Goal: Check status: Check status

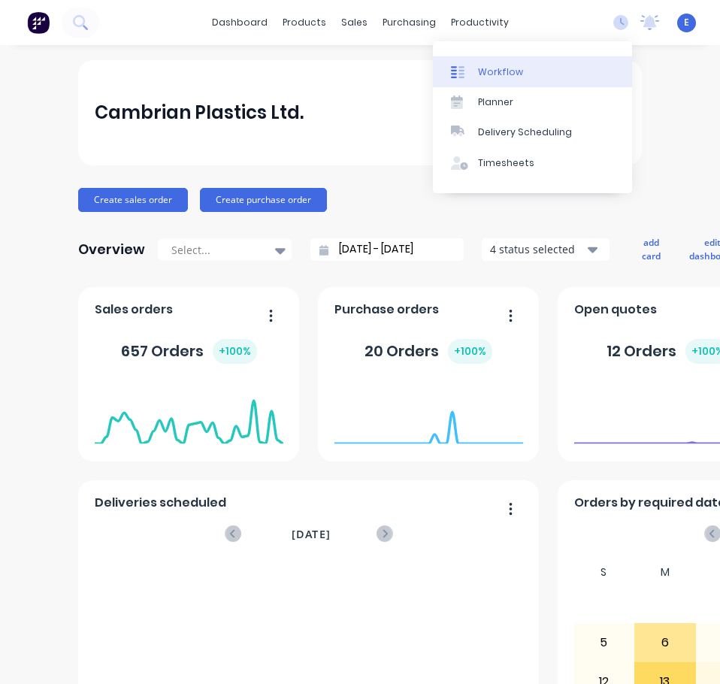
click at [481, 65] on div "Workflow" at bounding box center [500, 72] width 45 height 14
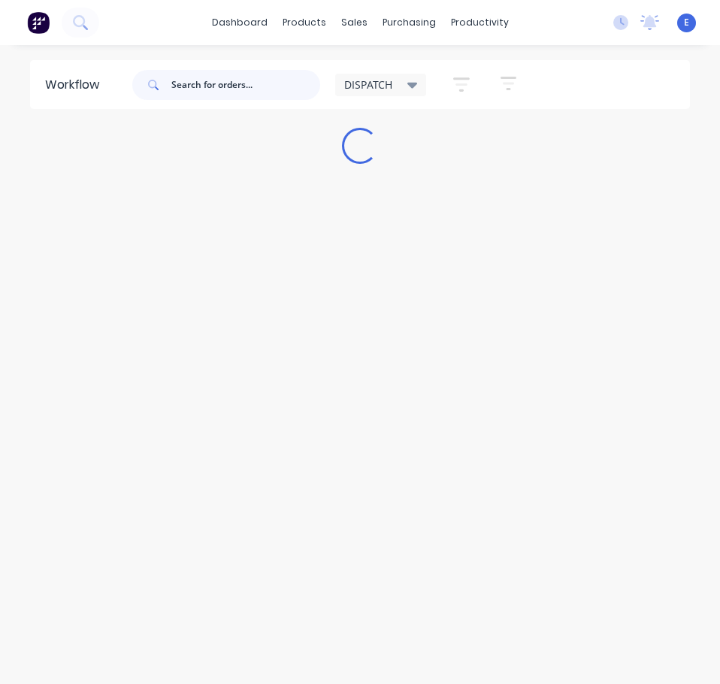
click at [232, 89] on input "text" at bounding box center [245, 85] width 149 height 30
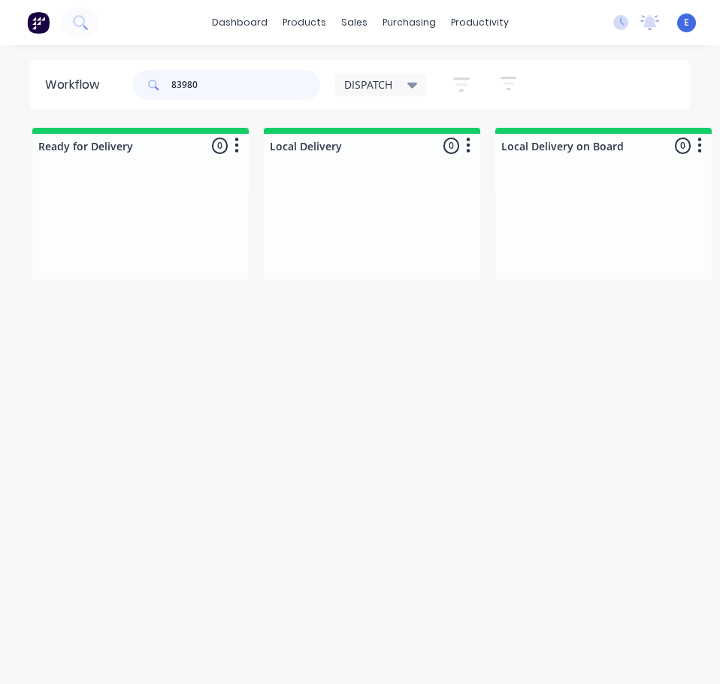
click at [179, 83] on input "83980" at bounding box center [245, 85] width 149 height 30
type input "83980"
click at [80, 14] on button at bounding box center [81, 23] width 38 height 30
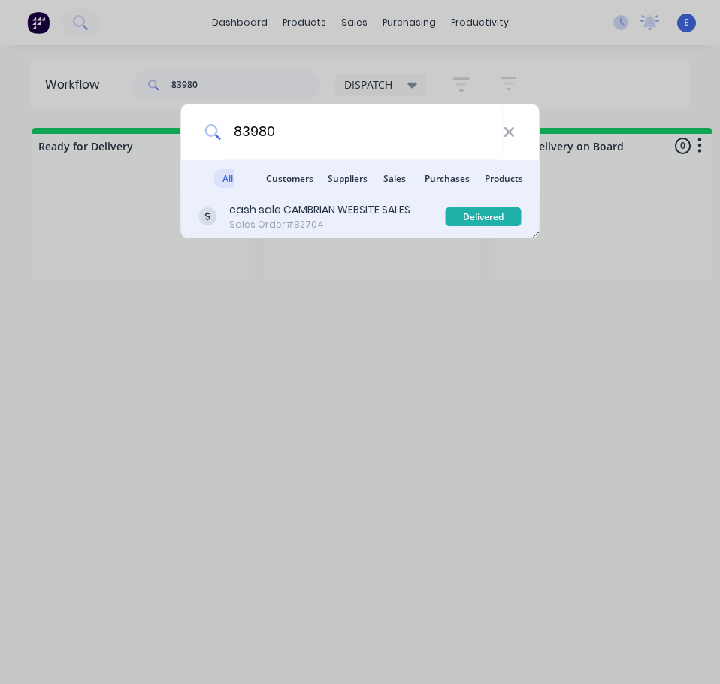
type input "83980"
click at [394, 217] on div "cash sale CAMBRIAN WEBSITE SALES" at bounding box center [319, 210] width 181 height 16
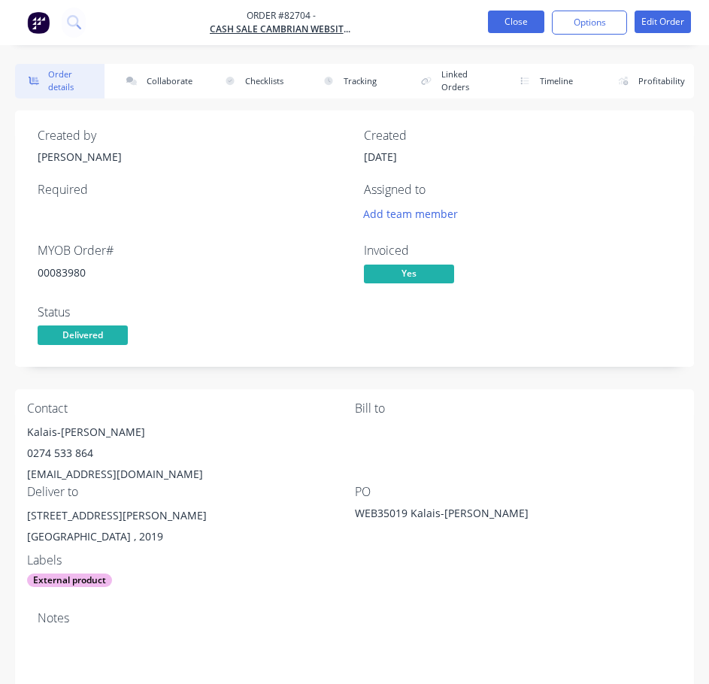
click at [517, 29] on button "Close" at bounding box center [516, 22] width 56 height 23
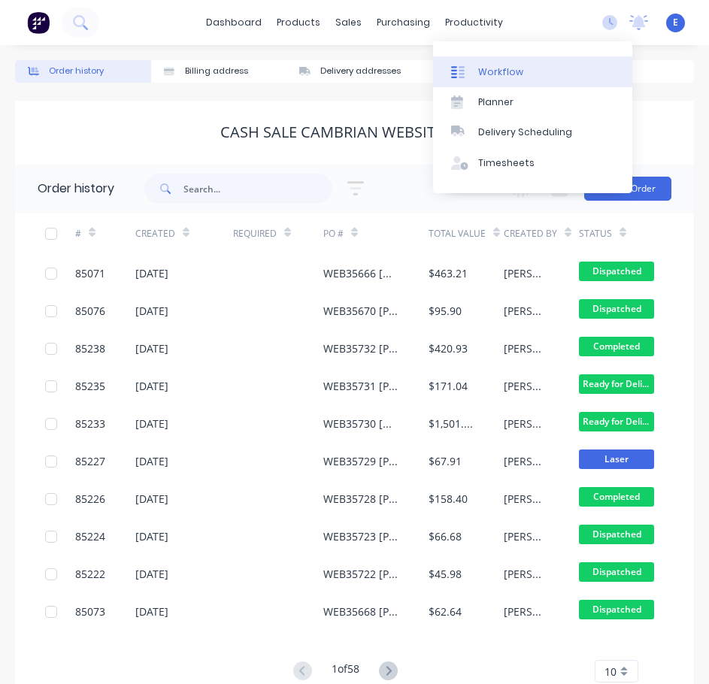
click at [503, 72] on div "Workflow" at bounding box center [500, 72] width 45 height 14
